Goal: Transaction & Acquisition: Purchase product/service

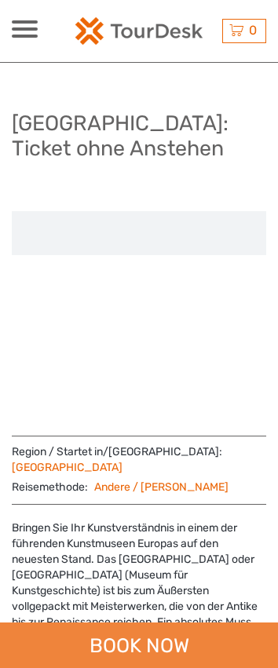
click at [159, 637] on div "BOOK NOW" at bounding box center [139, 646] width 278 height 46
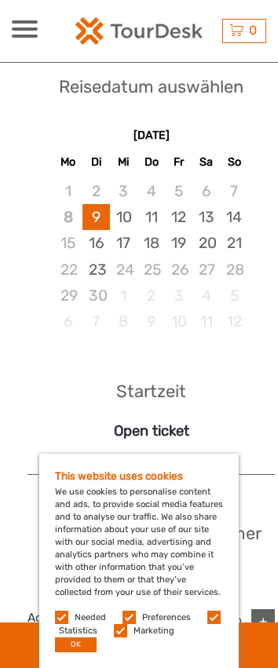
scroll to position [1117, 0]
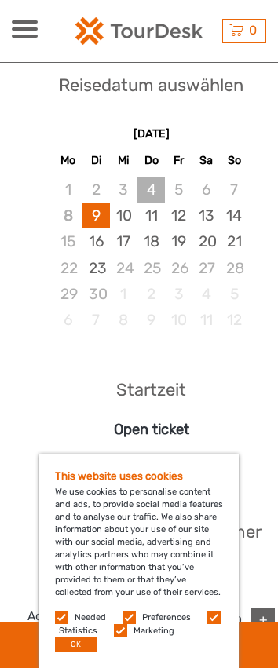
drag, startPoint x: 153, startPoint y: 192, endPoint x: 155, endPoint y: 210, distance: 18.1
click at [152, 192] on div "4" at bounding box center [150, 190] width 27 height 26
click at [160, 225] on div "11" at bounding box center [150, 216] width 27 height 26
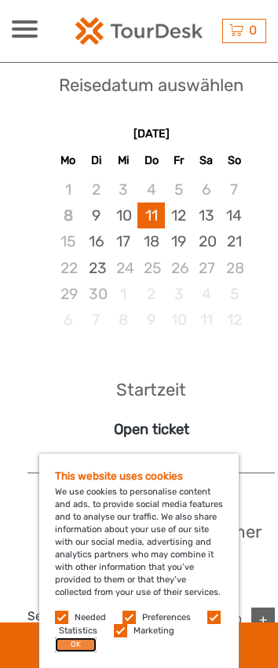
click at [67, 641] on button "OK" at bounding box center [76, 645] width 42 height 15
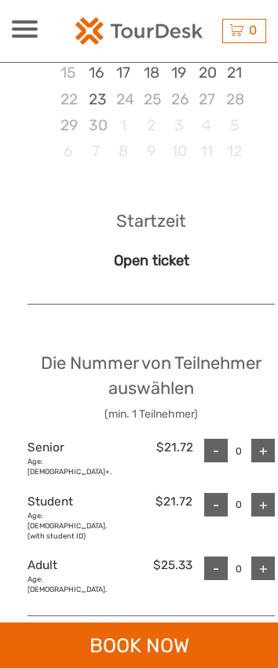
scroll to position [1353, 0]
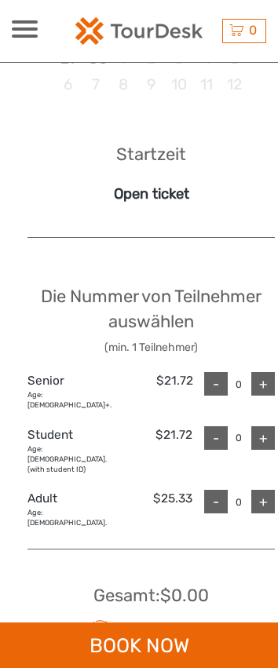
click at [252, 492] on div "+" at bounding box center [263, 502] width 24 height 24
type input "1"
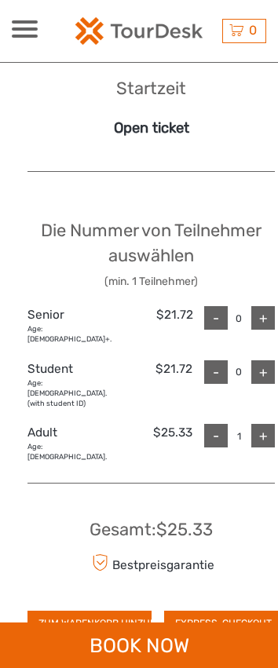
scroll to position [1667, 0]
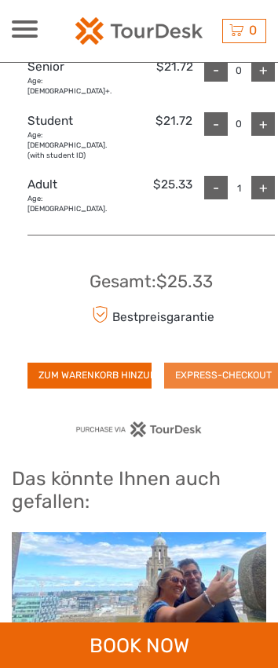
click at [221, 364] on button "EXPRESS-CHECKOUT" at bounding box center [223, 375] width 119 height 25
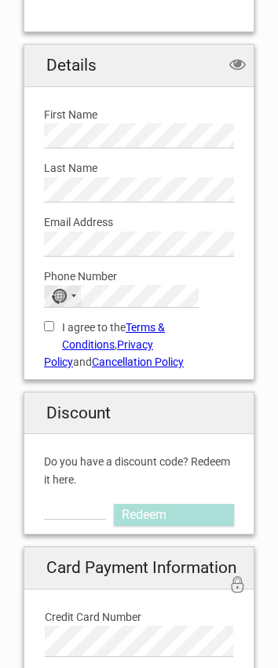
click at [64, 300] on div "No country selected" at bounding box center [59, 296] width 16 height 15
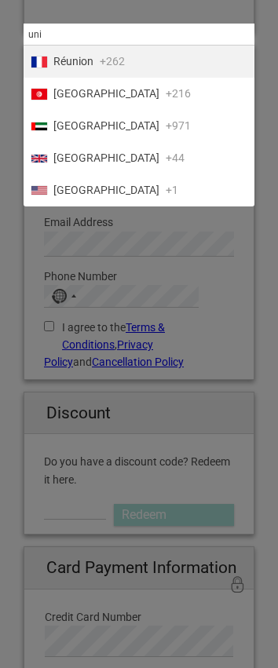
type input "uni"
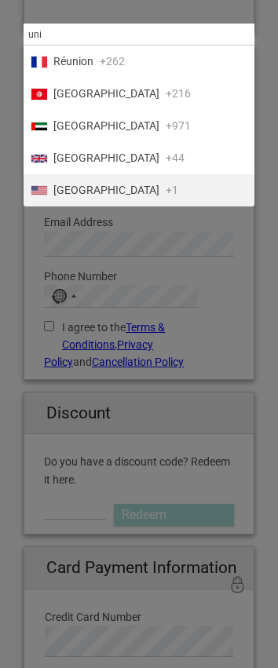
click at [102, 198] on span "United States" at bounding box center [106, 190] width 106 height 16
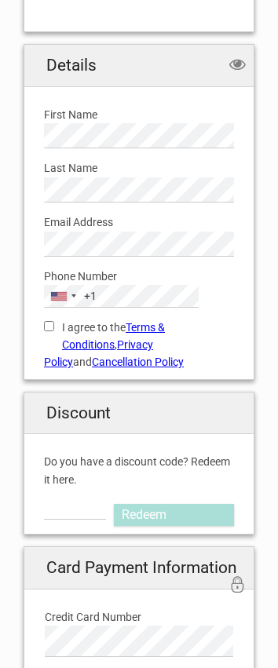
click at [113, 283] on label "Phone Number" at bounding box center [139, 276] width 190 height 17
drag, startPoint x: 81, startPoint y: 326, endPoint x: 45, endPoint y: 325, distance: 36.1
click at [81, 326] on label "I agree to the Terms & Conditions , Privacy Policy and Cancellation Policy" at bounding box center [139, 345] width 190 height 53
click at [54, 326] on input "I agree to the Terms & Conditions , Privacy Policy and Cancellation Policy" at bounding box center [49, 326] width 10 height 10
checkbox input "true"
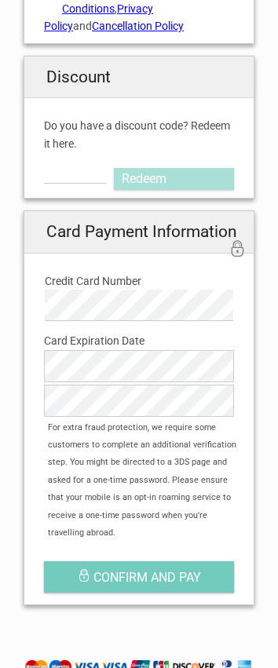
scroll to position [931, 0]
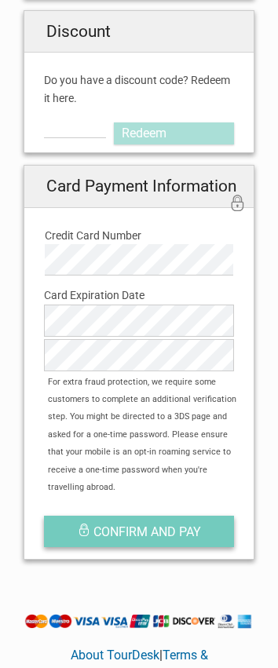
click at [122, 516] on button "Confirm and pay" at bounding box center [139, 531] width 190 height 31
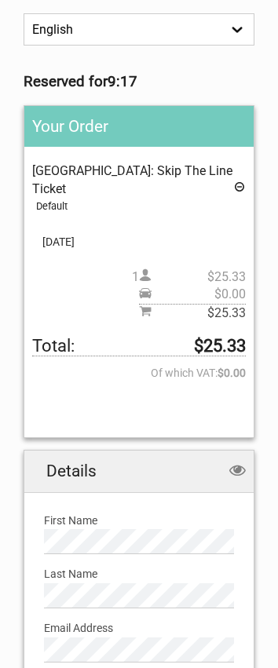
scroll to position [550, 0]
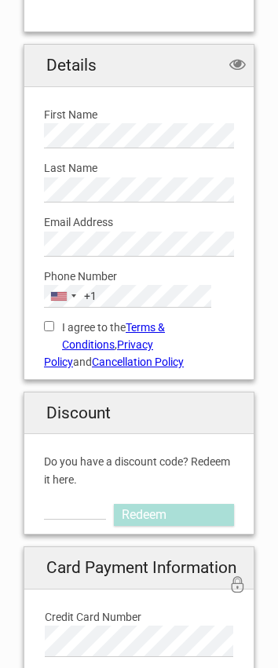
click at [66, 317] on div "I agree to the Terms & Conditions , Privacy Policy and Cancellation Policy You …" at bounding box center [139, 340] width 214 height 64
click at [69, 323] on label "I agree to the Terms & Conditions , Privacy Policy and Cancellation Policy" at bounding box center [139, 345] width 190 height 53
click at [54, 323] on input "I agree to the Terms & Conditions , Privacy Policy and Cancellation Policy" at bounding box center [49, 326] width 10 height 10
checkbox input "true"
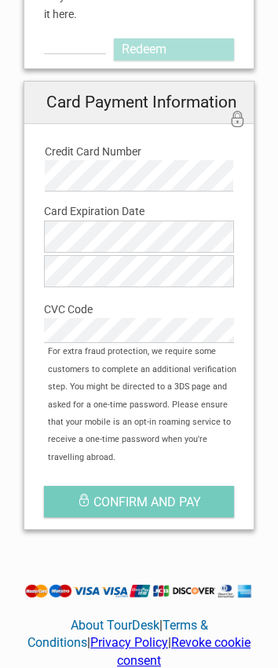
scroll to position [1018, 0]
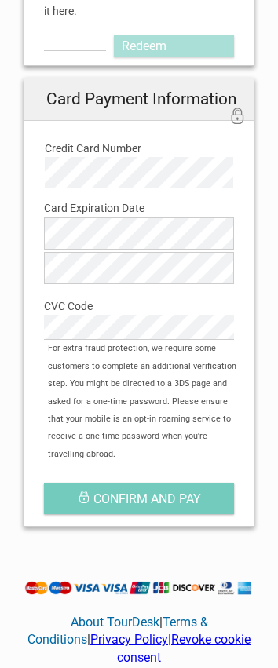
click at [119, 124] on div "Card Payment Information secure payment 256bit encryption" at bounding box center [139, 107] width 214 height 42
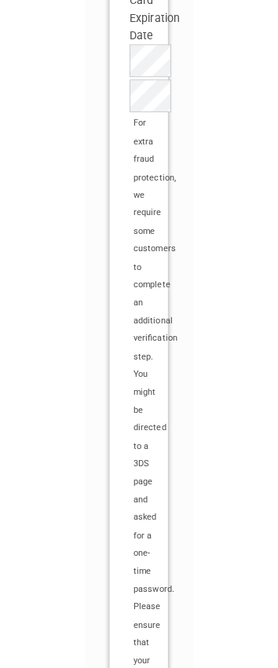
scroll to position [1121, 0]
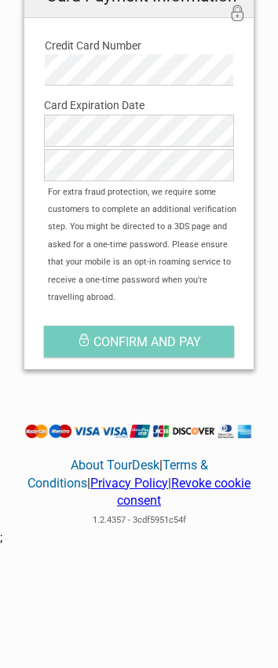
click at [141, 310] on div "Confirm and pay" at bounding box center [139, 333] width 214 height 47
click at [139, 326] on button "Confirm and pay" at bounding box center [139, 341] width 190 height 31
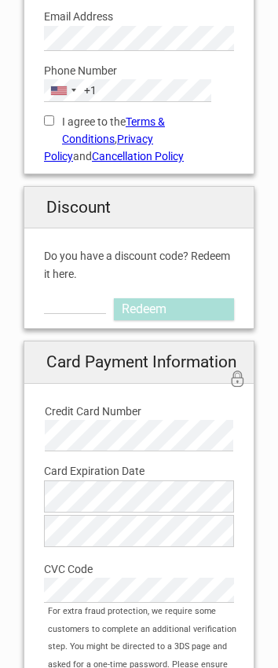
scroll to position [785, 0]
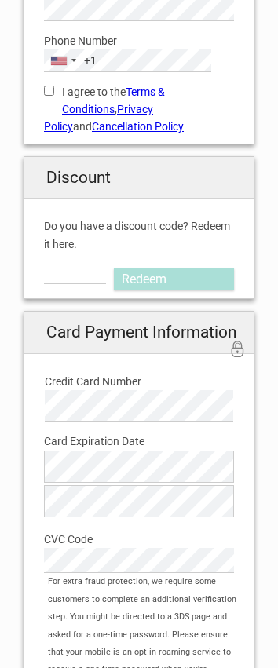
click at [61, 90] on label "I agree to the Terms & Conditions , Privacy Policy and Cancellation Policy" at bounding box center [139, 109] width 190 height 53
click at [54, 90] on input "I agree to the Terms & Conditions , Privacy Policy and Cancellation Policy" at bounding box center [49, 91] width 10 height 10
checkbox input "true"
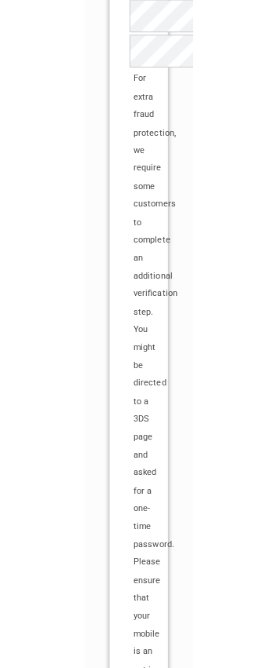
scroll to position [1121, 0]
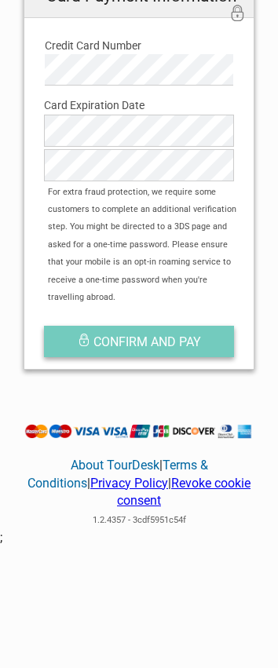
click at [166, 334] on span "Confirm and pay" at bounding box center [147, 341] width 108 height 15
